Goal: Task Accomplishment & Management: Manage account settings

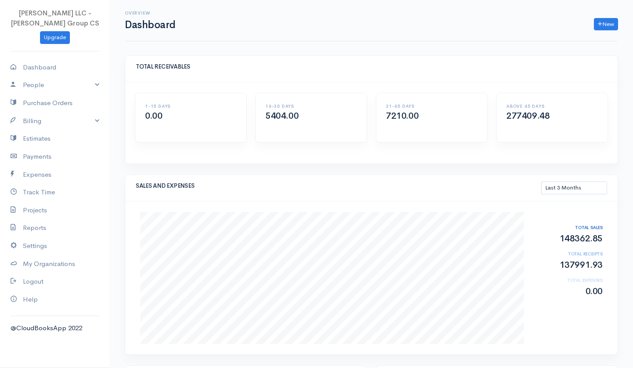
select select "90"
click at [32, 116] on link "Billing" at bounding box center [55, 121] width 110 height 18
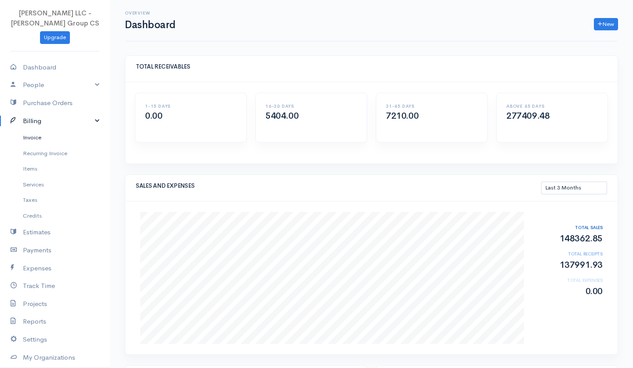
click at [45, 135] on link "Invoice" at bounding box center [55, 138] width 110 height 16
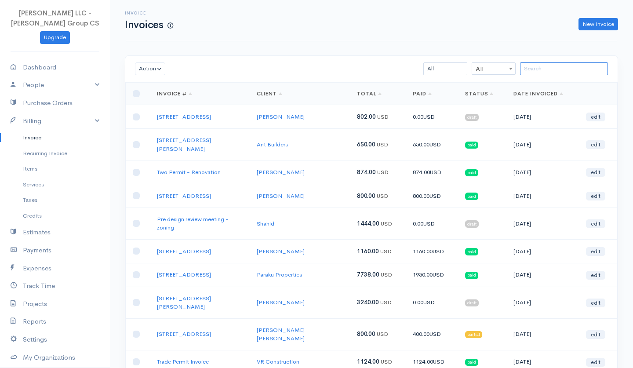
click at [549, 68] on input "search" at bounding box center [564, 68] width 88 height 13
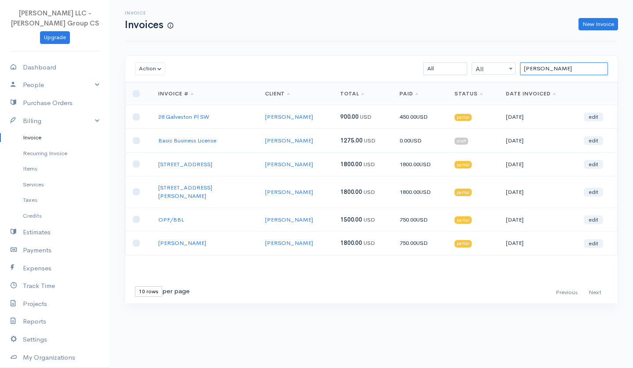
type input "[PERSON_NAME]"
click at [152, 286] on select "10 rows 25 rows 50 rows" at bounding box center [148, 291] width 27 height 11
select select "50"
click at [214, 141] on link "Basic Business License" at bounding box center [187, 140] width 58 height 7
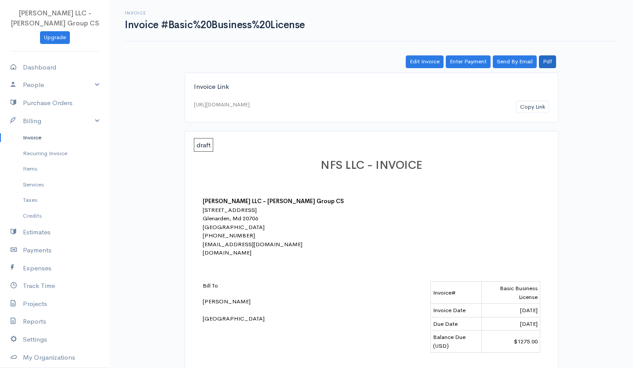
click at [548, 59] on link "Pdf" at bounding box center [547, 61] width 17 height 13
click at [42, 132] on link "Invoice" at bounding box center [55, 138] width 110 height 16
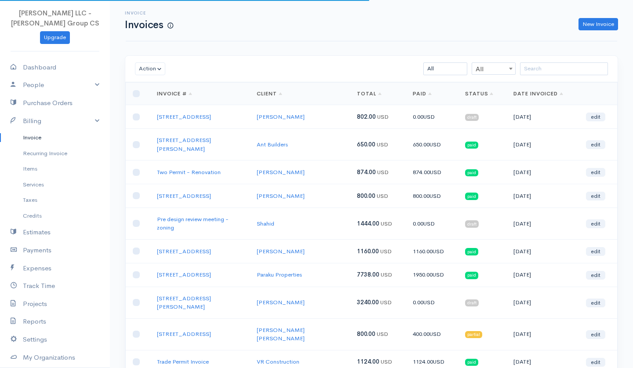
click at [36, 135] on link "Invoice" at bounding box center [55, 138] width 110 height 16
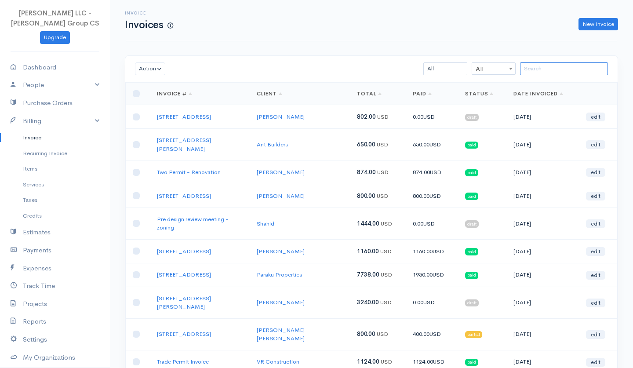
click at [532, 71] on input "search" at bounding box center [564, 68] width 88 height 13
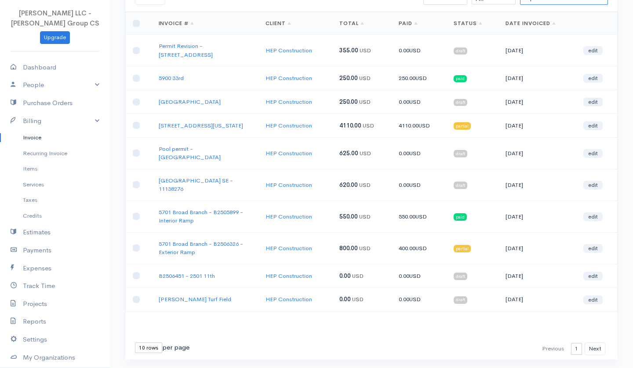
scroll to position [70, 0]
type input "hep"
select select "50"
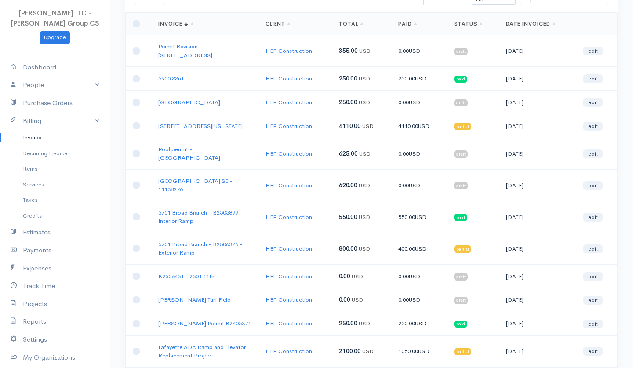
click at [473, 24] on link "Status" at bounding box center [468, 23] width 29 height 7
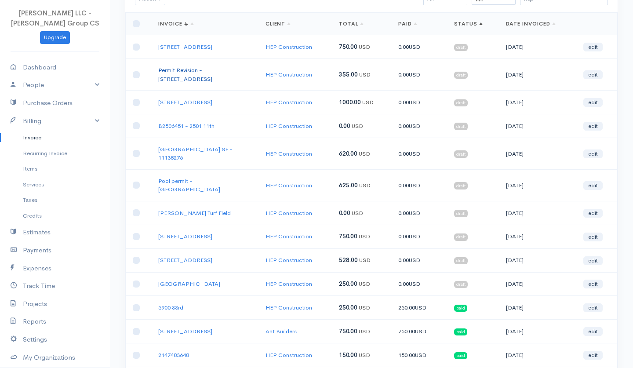
click at [212, 71] on link "Permit Revision - [STREET_ADDRESS]" at bounding box center [185, 74] width 54 height 16
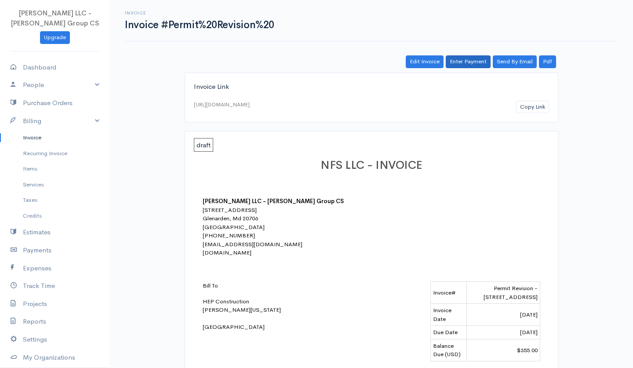
click at [465, 64] on link "Enter Payment" at bounding box center [468, 61] width 45 height 13
click at [413, 58] on link "Edit Invoice" at bounding box center [425, 61] width 38 height 13
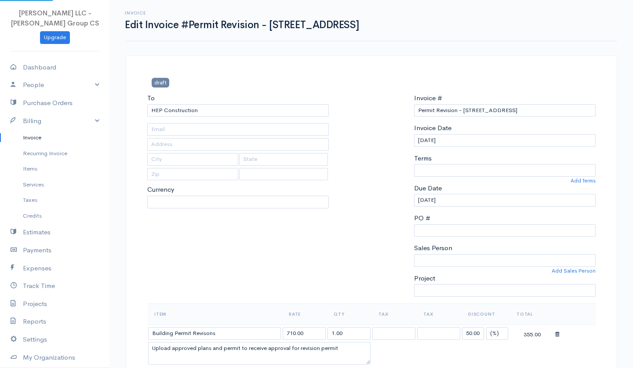
type input "[PERSON_NAME][US_STATE] <[EMAIL_ADDRESS][DOMAIN_NAME]>"
select select "[GEOGRAPHIC_DATA]"
select select "USD"
select select "0"
select select
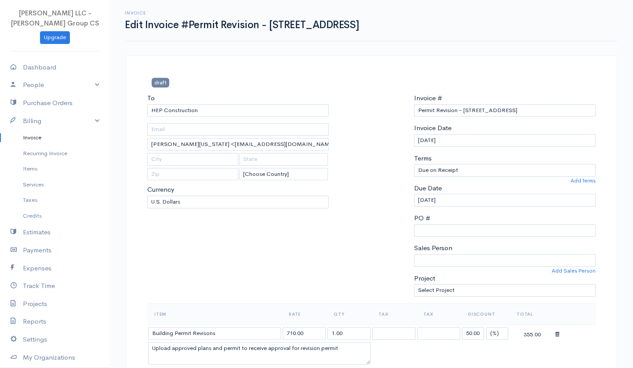
scroll to position [106, 0]
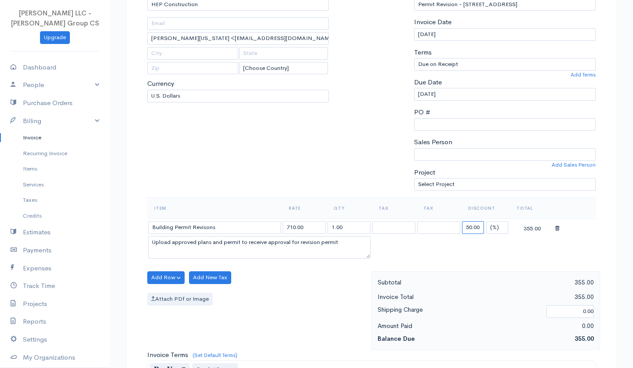
drag, startPoint x: 479, startPoint y: 225, endPoint x: 445, endPoint y: 225, distance: 34.3
click at [445, 225] on tr "Building Permit Revisons 710.00 1.00 50.00 (%) Flat 355.00" at bounding box center [371, 226] width 448 height 17
click at [475, 252] on table "Item Rate Qty Tax Tax Discount Total Building Permit Revisons 710.00 1.00 (%) F…" at bounding box center [371, 228] width 448 height 63
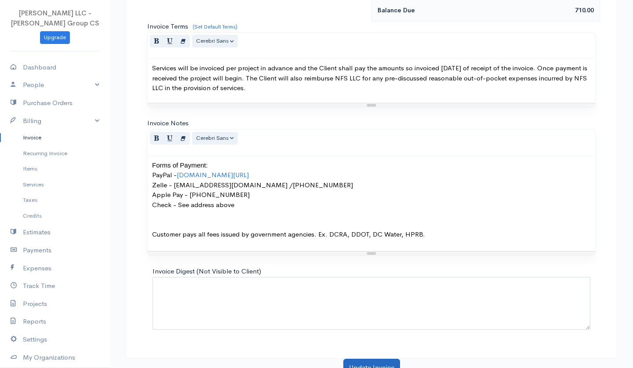
scroll to position [434, 0]
click at [356, 359] on button "Update Invoice" at bounding box center [371, 368] width 57 height 18
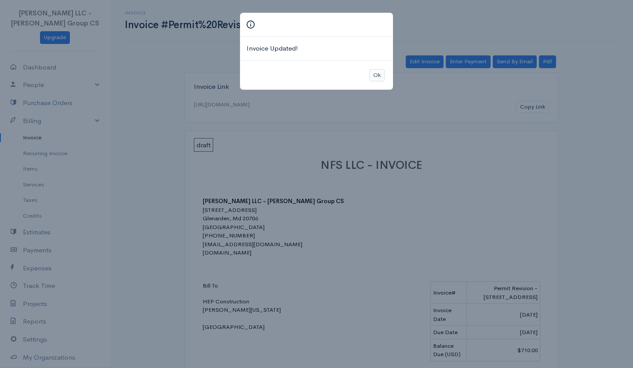
click at [381, 71] on button "Ok" at bounding box center [376, 75] width 15 height 13
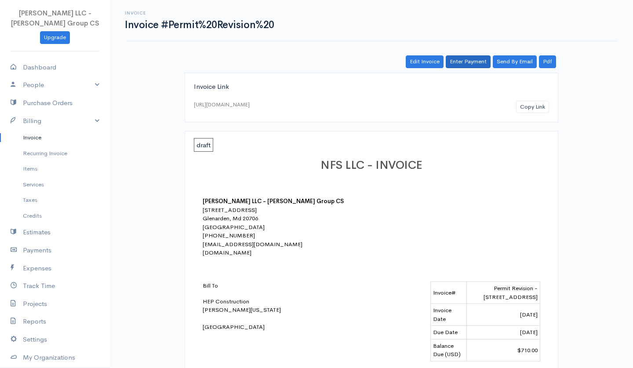
click at [459, 65] on link "Enter Payment" at bounding box center [468, 61] width 45 height 13
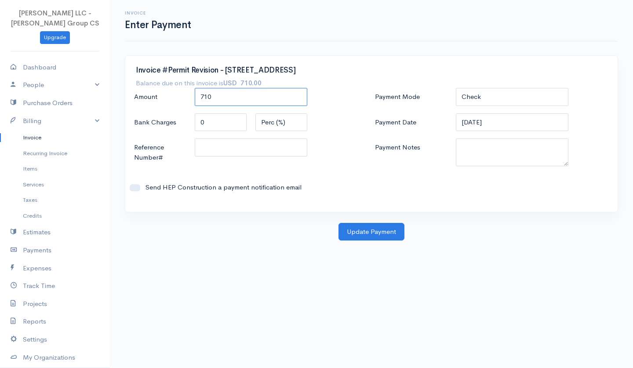
drag, startPoint x: 215, startPoint y: 100, endPoint x: 186, endPoint y: 99, distance: 29.5
click at [186, 99] on div "Amount 710" at bounding box center [251, 97] width 243 height 19
type input "355"
click at [376, 233] on button "Update Payment" at bounding box center [371, 232] width 66 height 18
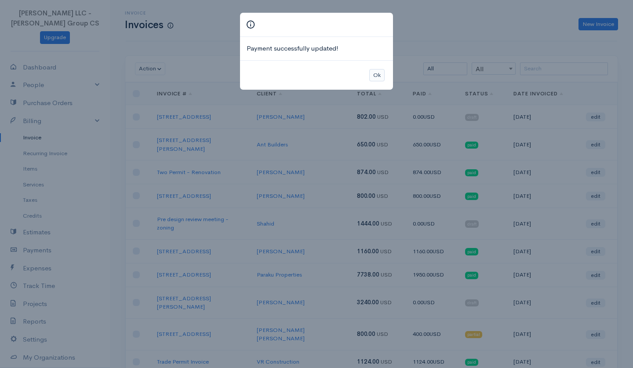
click at [374, 71] on button "Ok" at bounding box center [376, 75] width 15 height 13
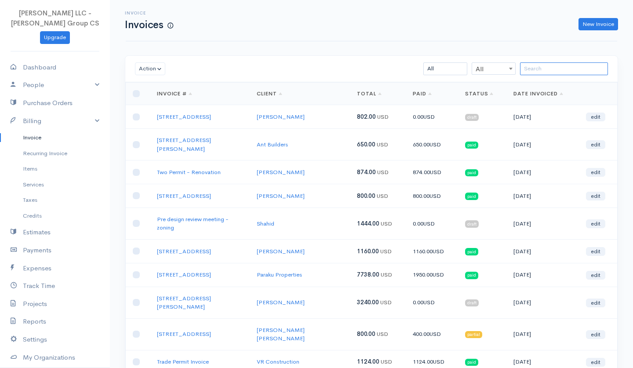
click at [531, 70] on input "search" at bounding box center [564, 68] width 88 height 13
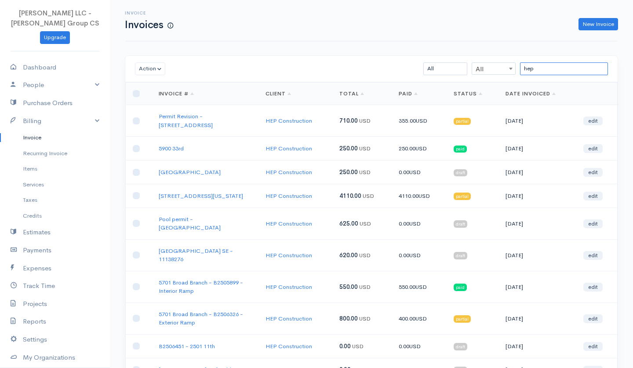
type input "hep"
click at [472, 92] on link "Status" at bounding box center [468, 93] width 29 height 7
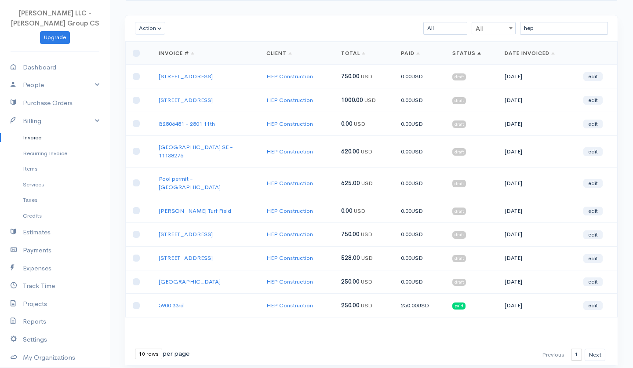
scroll to position [43, 0]
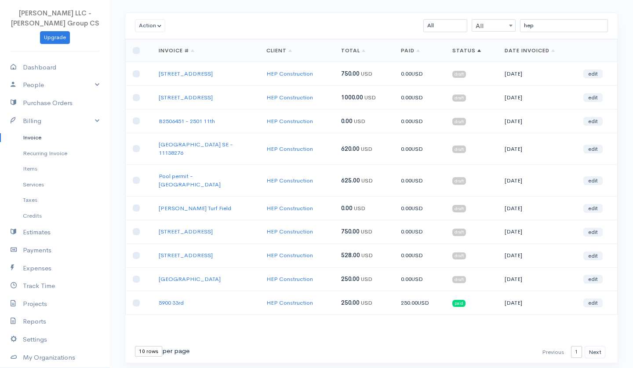
select select "50"
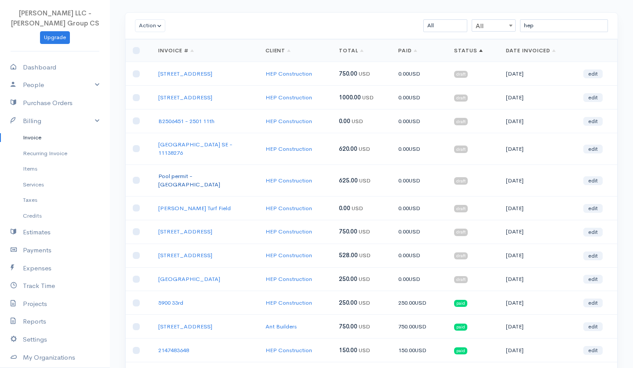
click at [192, 172] on link "Pool permit - [GEOGRAPHIC_DATA]" at bounding box center [189, 180] width 62 height 16
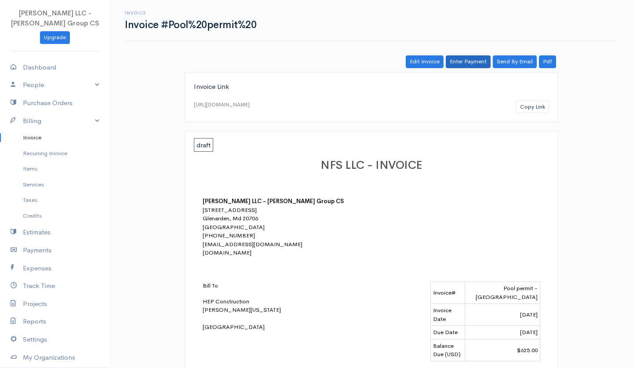
click at [472, 65] on link "Enter Payment" at bounding box center [468, 61] width 45 height 13
click at [416, 60] on link "Edit Invoice" at bounding box center [425, 61] width 38 height 13
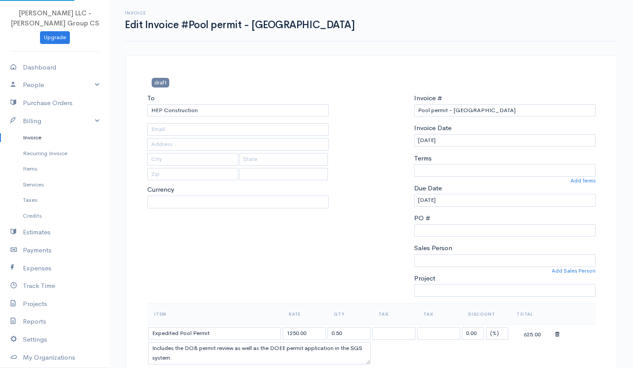
type input "[PERSON_NAME][US_STATE] <[EMAIL_ADDRESS][DOMAIN_NAME]>"
select select "[GEOGRAPHIC_DATA]"
select select "USD"
select select "0"
select select
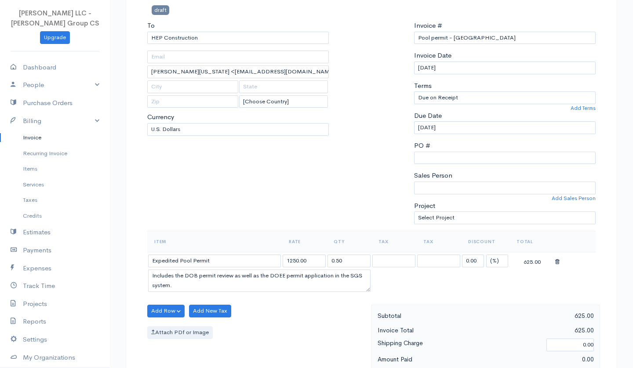
scroll to position [123, 0]
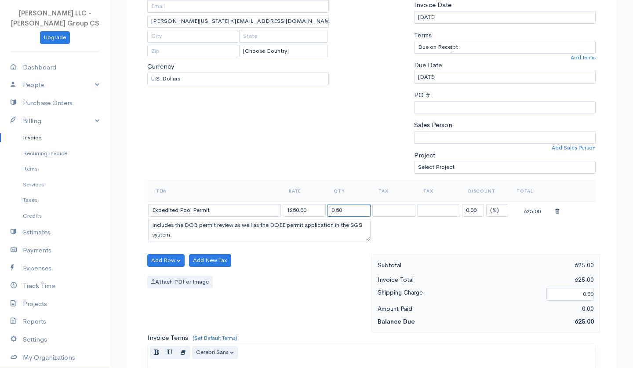
drag, startPoint x: 349, startPoint y: 206, endPoint x: 313, endPoint y: 204, distance: 35.6
click at [313, 204] on tr "Expedited Pool Permit 1250.00 0.50 0.00 (%) Flat 625.00" at bounding box center [371, 209] width 448 height 17
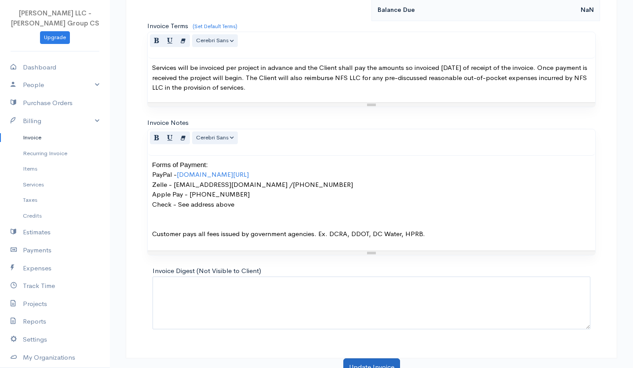
scroll to position [434, 0]
click at [370, 359] on button "Update Invoice" at bounding box center [371, 368] width 57 height 18
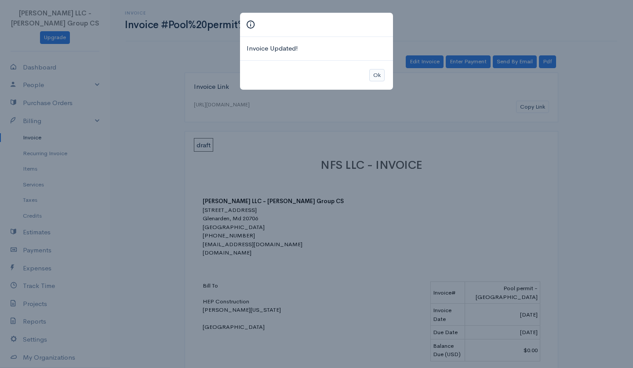
click at [380, 76] on button "Ok" at bounding box center [376, 75] width 15 height 13
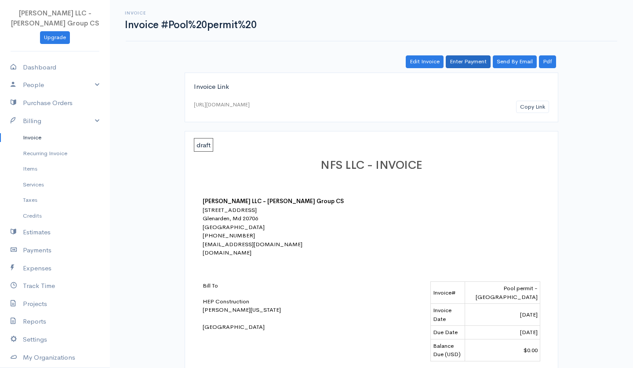
click at [467, 62] on link "Enter Payment" at bounding box center [468, 61] width 45 height 13
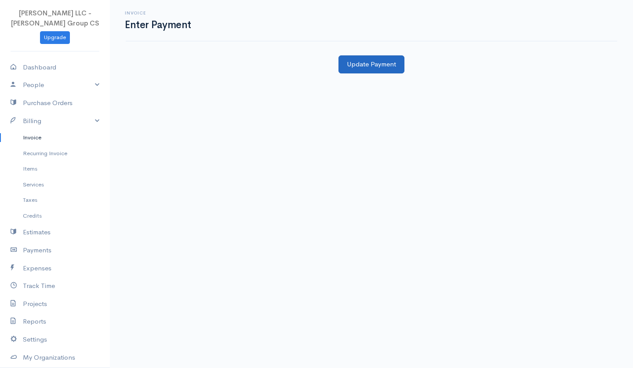
click at [355, 68] on button "Update Payment" at bounding box center [371, 64] width 66 height 18
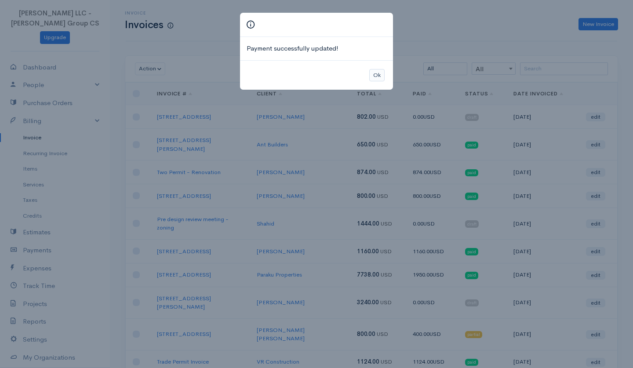
click at [371, 76] on button "Ok" at bounding box center [376, 75] width 15 height 13
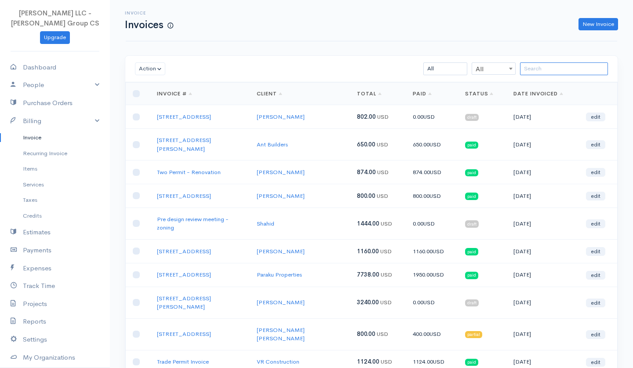
click at [534, 68] on input "search" at bounding box center [564, 68] width 88 height 13
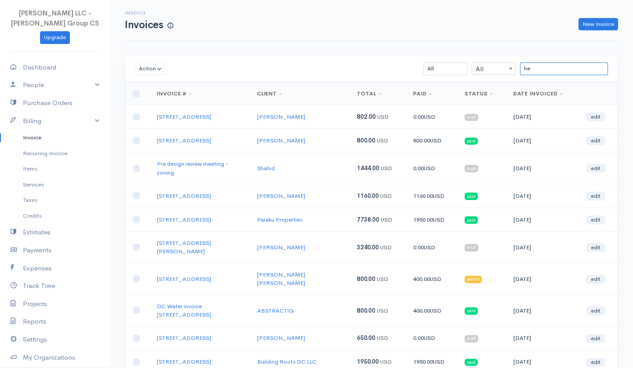
type input "hep"
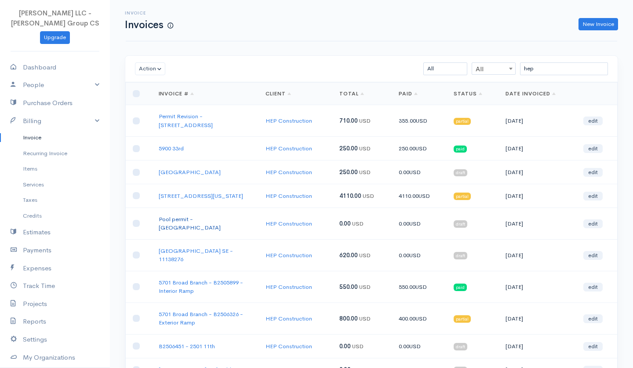
click at [200, 215] on link "Pool permit - [GEOGRAPHIC_DATA]" at bounding box center [190, 223] width 62 height 16
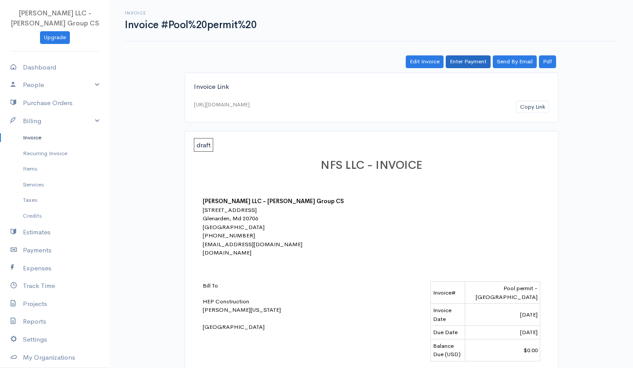
click at [471, 58] on link "Enter Payment" at bounding box center [468, 61] width 45 height 13
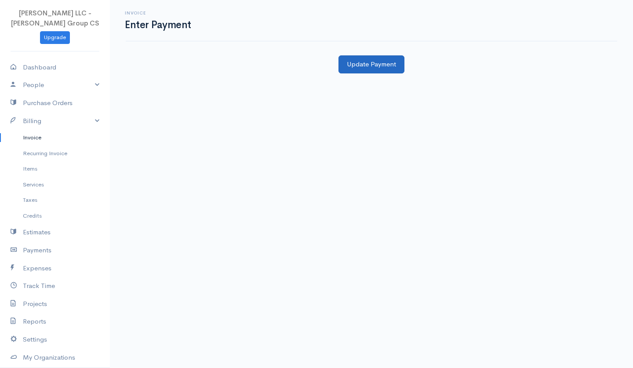
click at [382, 69] on button "Update Payment" at bounding box center [371, 64] width 66 height 18
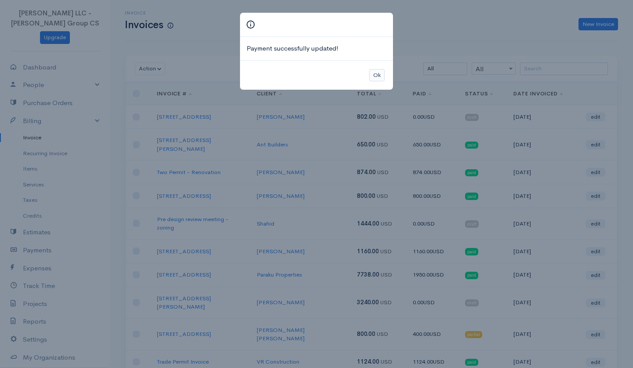
click at [371, 71] on button "Ok" at bounding box center [376, 75] width 15 height 13
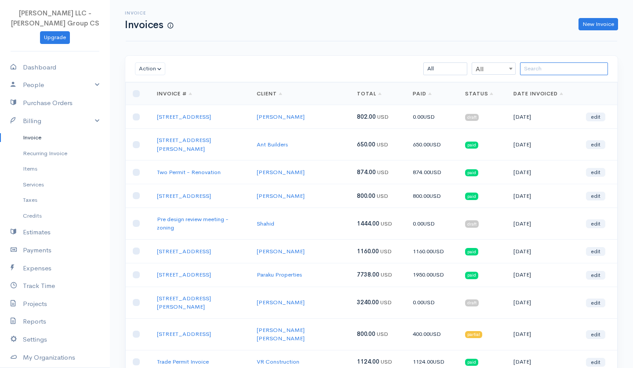
click at [556, 70] on input "search" at bounding box center [564, 68] width 88 height 13
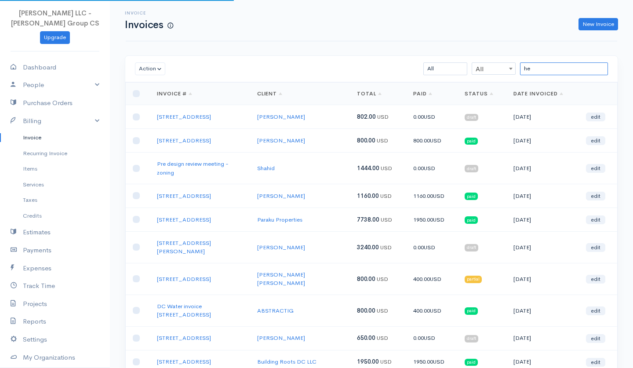
type input "hep"
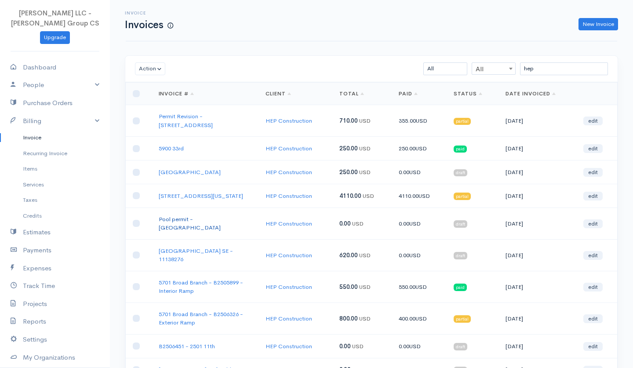
click at [187, 215] on link "Pool permit - [GEOGRAPHIC_DATA]" at bounding box center [190, 223] width 62 height 16
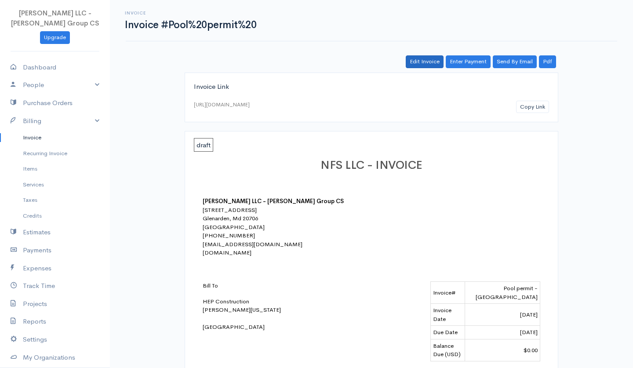
click at [415, 61] on link "Edit Invoice" at bounding box center [425, 61] width 38 height 13
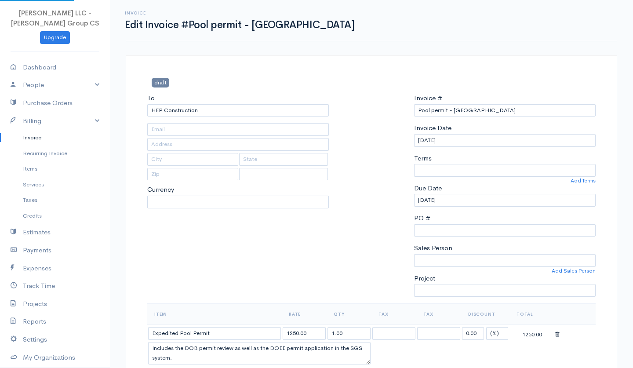
type input "[PERSON_NAME][US_STATE] <[EMAIL_ADDRESS][DOMAIN_NAME]>"
select select "[GEOGRAPHIC_DATA]"
select select "USD"
select select "0"
select select
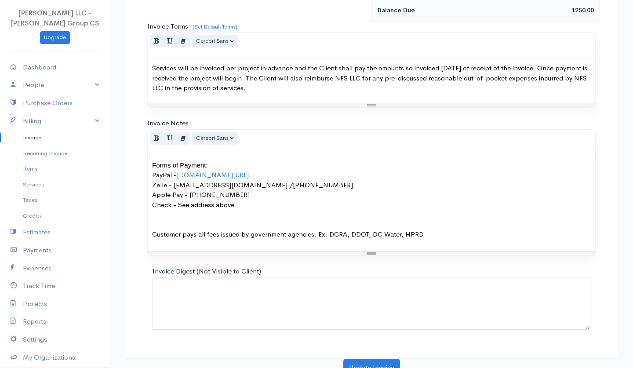
scroll to position [434, 0]
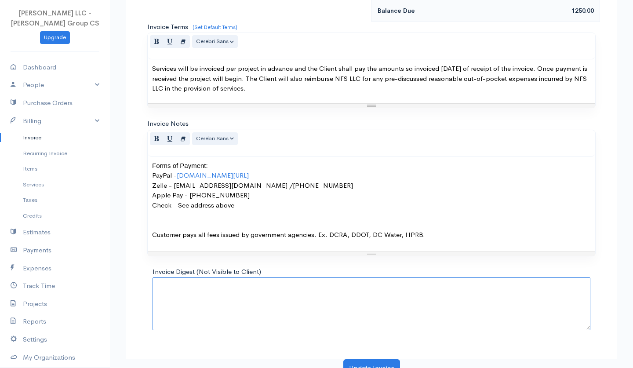
click at [247, 284] on textarea "Invoice Digest (Not Visible to Client)" at bounding box center [371, 303] width 438 height 53
type textarea "4"
type textarea "$625 paid"
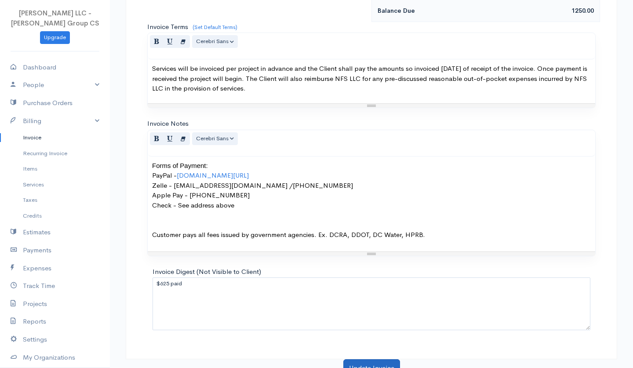
click at [374, 359] on button "Update Invoice" at bounding box center [371, 368] width 57 height 18
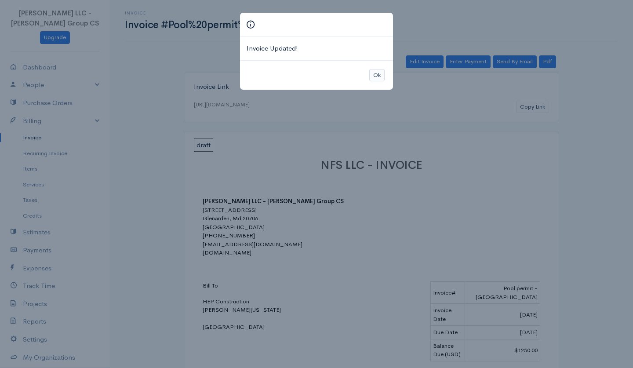
click at [377, 74] on button "Ok" at bounding box center [376, 75] width 15 height 13
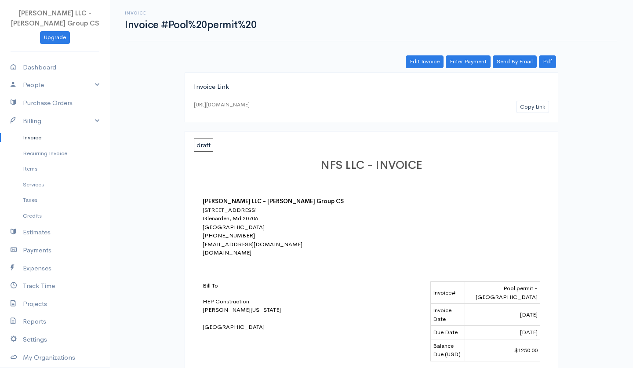
click at [42, 138] on link "Invoice" at bounding box center [55, 138] width 110 height 16
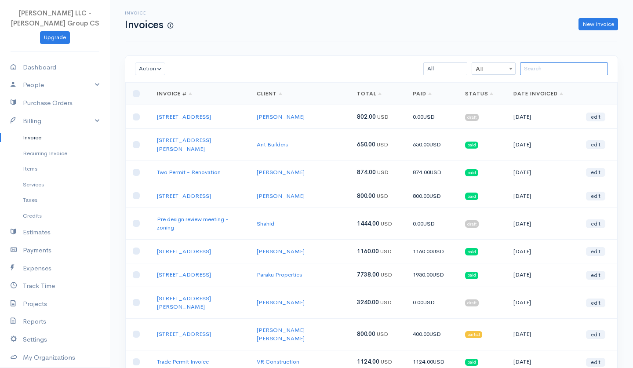
click at [562, 64] on input "search" at bounding box center [564, 68] width 88 height 13
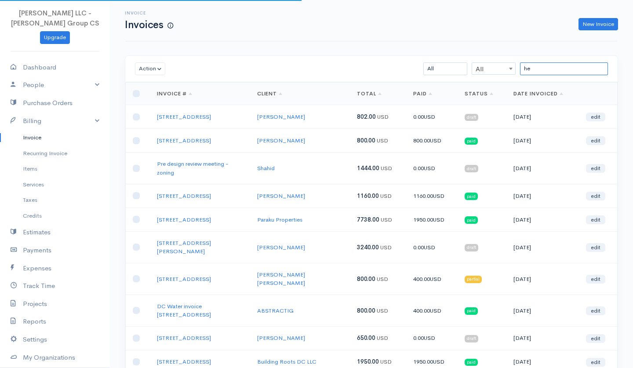
type input "hep"
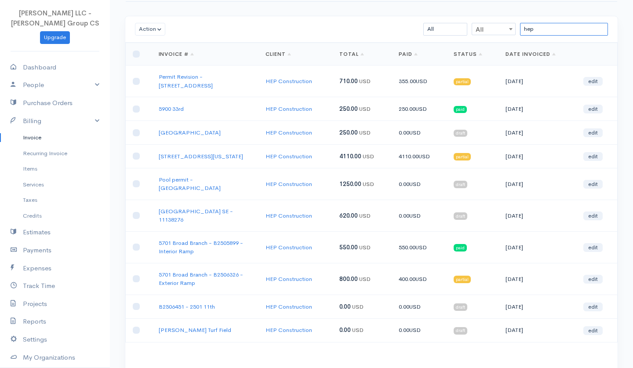
scroll to position [44, 0]
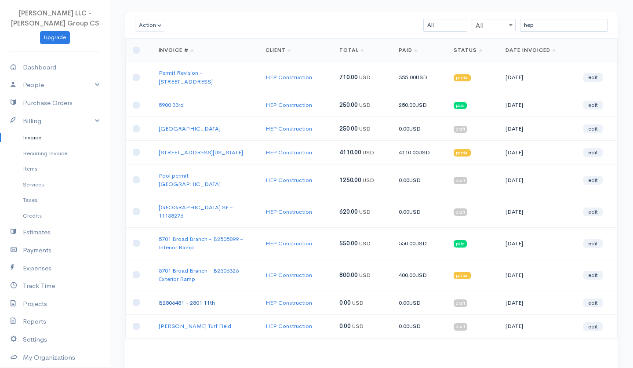
click at [202, 299] on link "B2506451 - 2501 11th" at bounding box center [187, 302] width 56 height 7
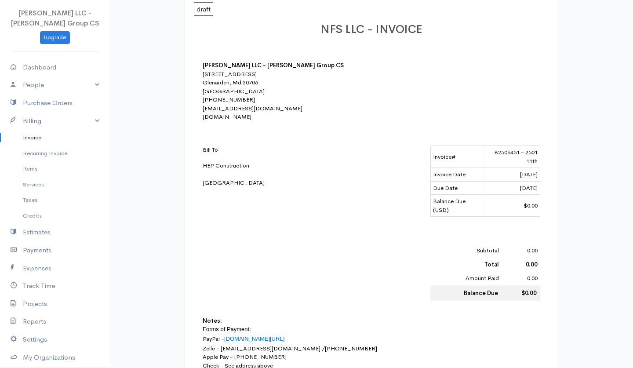
scroll to position [255, 0]
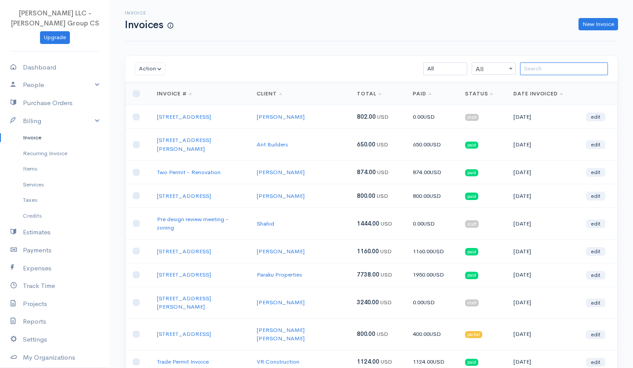
click at [538, 71] on input "search" at bounding box center [564, 68] width 88 height 13
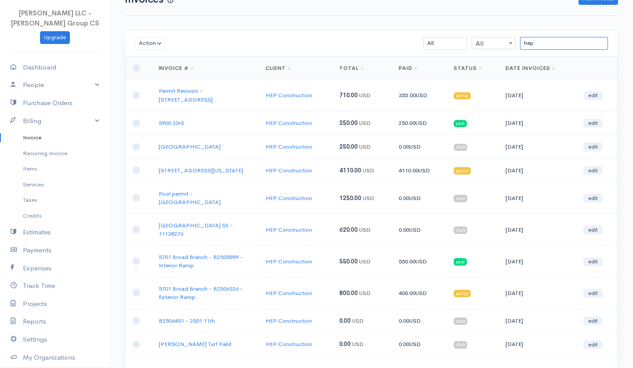
scroll to position [27, 0]
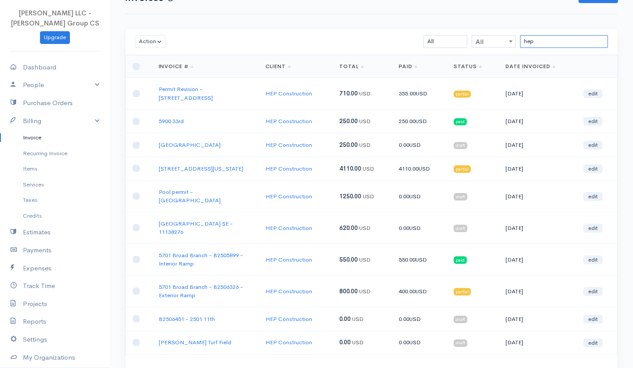
type input "hep"
click at [470, 66] on link "Status" at bounding box center [468, 66] width 29 height 7
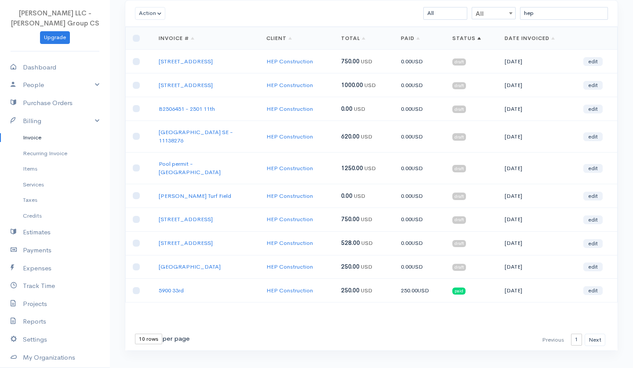
scroll to position [55, 0]
select select "50"
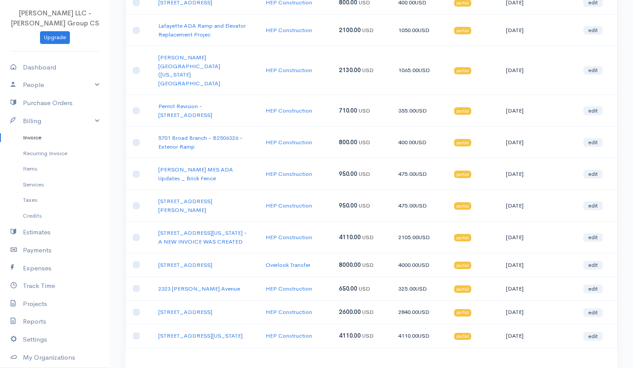
scroll to position [588, 0]
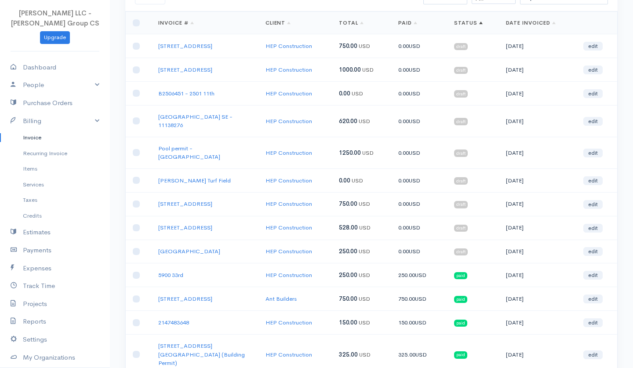
scroll to position [70, 0]
click at [206, 96] on link "B2506451 - 2501 11th" at bounding box center [186, 93] width 56 height 7
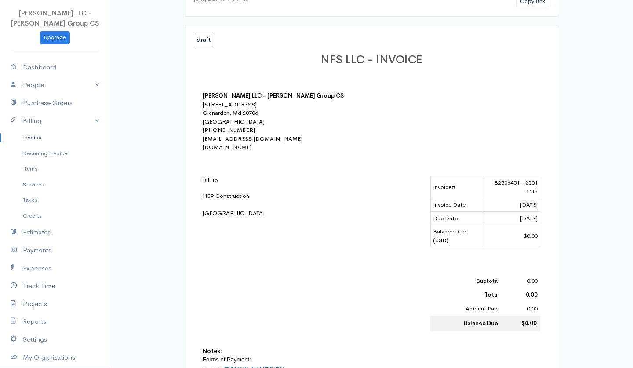
scroll to position [85, 0]
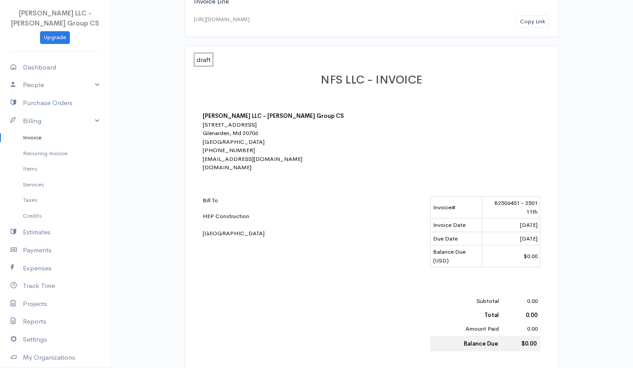
click at [504, 201] on td "B2506451 - 2501 11th" at bounding box center [511, 207] width 58 height 22
copy td "B2506451"
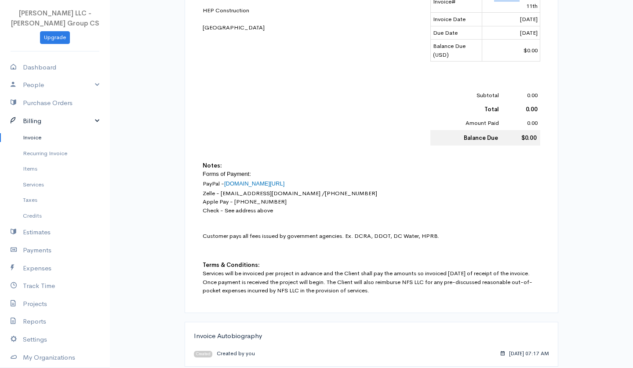
scroll to position [290, 0]
click at [36, 133] on link "Invoice" at bounding box center [55, 138] width 110 height 16
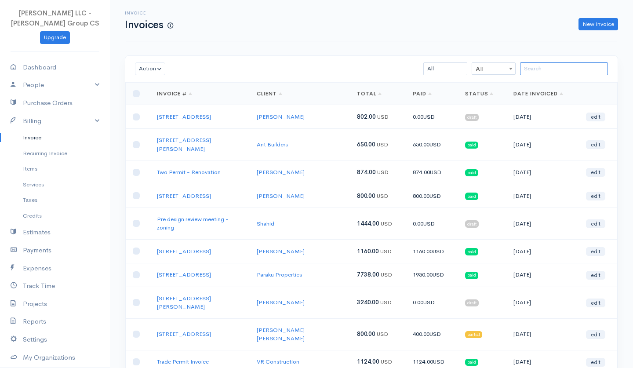
click at [536, 70] on input "search" at bounding box center [564, 68] width 88 height 13
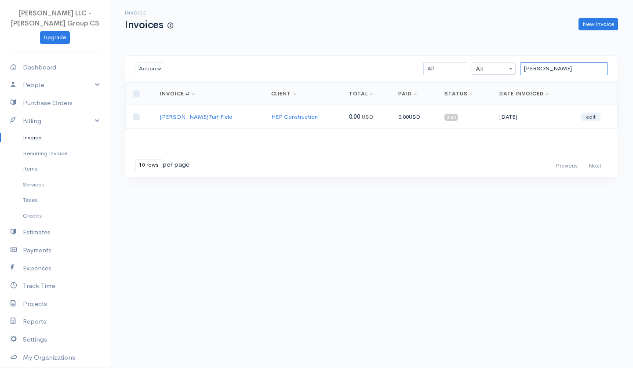
type input "[PERSON_NAME]"
drag, startPoint x: 536, startPoint y: 70, endPoint x: 195, endPoint y: 116, distance: 344.4
click at [195, 116] on link "[PERSON_NAME] Turf Field" at bounding box center [196, 116] width 73 height 7
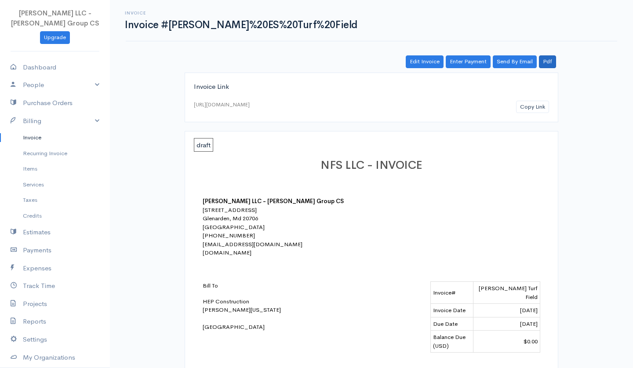
click at [546, 64] on link "Pdf" at bounding box center [547, 61] width 17 height 13
